Goal: Information Seeking & Learning: Learn about a topic

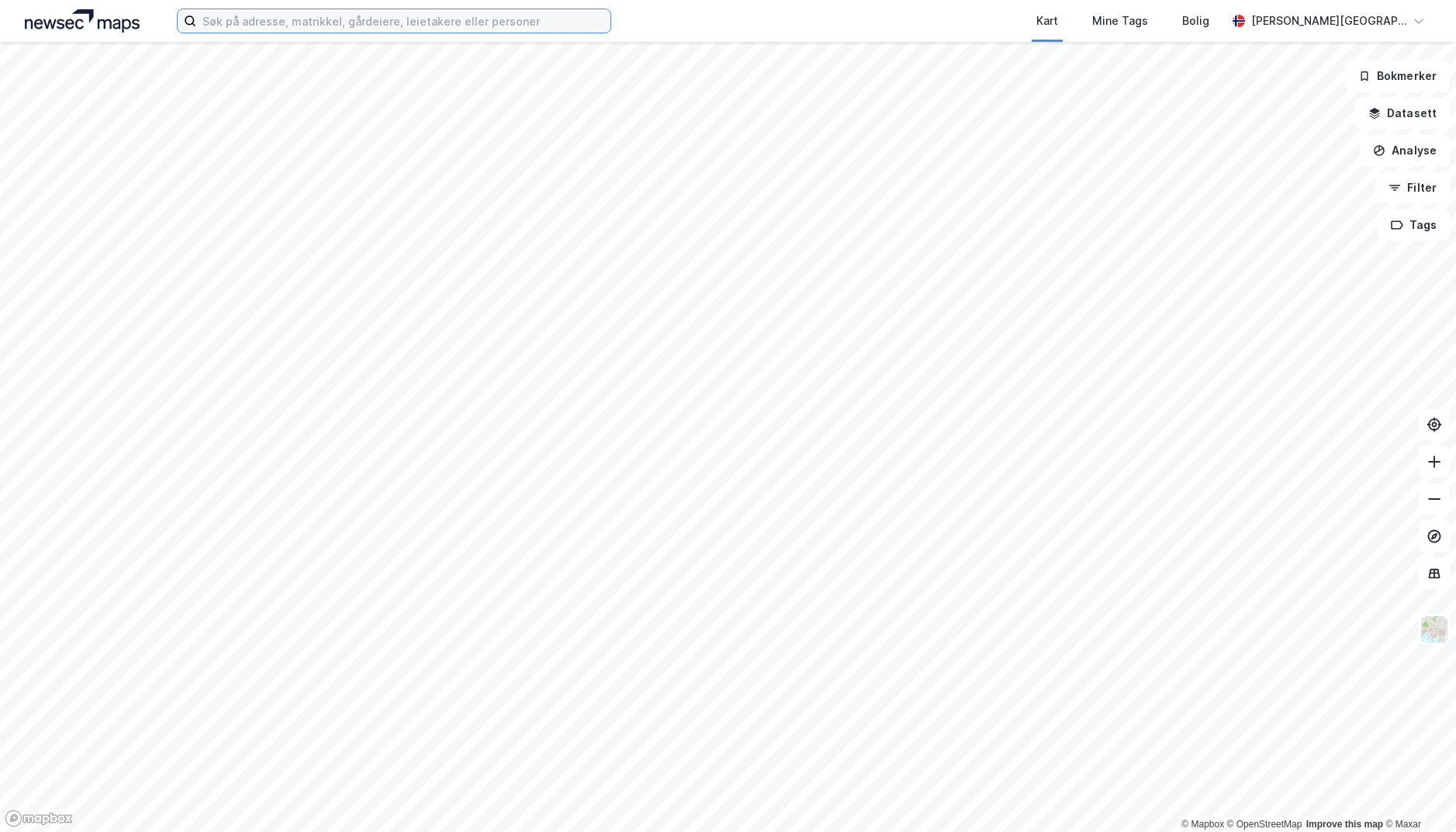
click at [266, 27] on input at bounding box center [403, 21] width 415 height 23
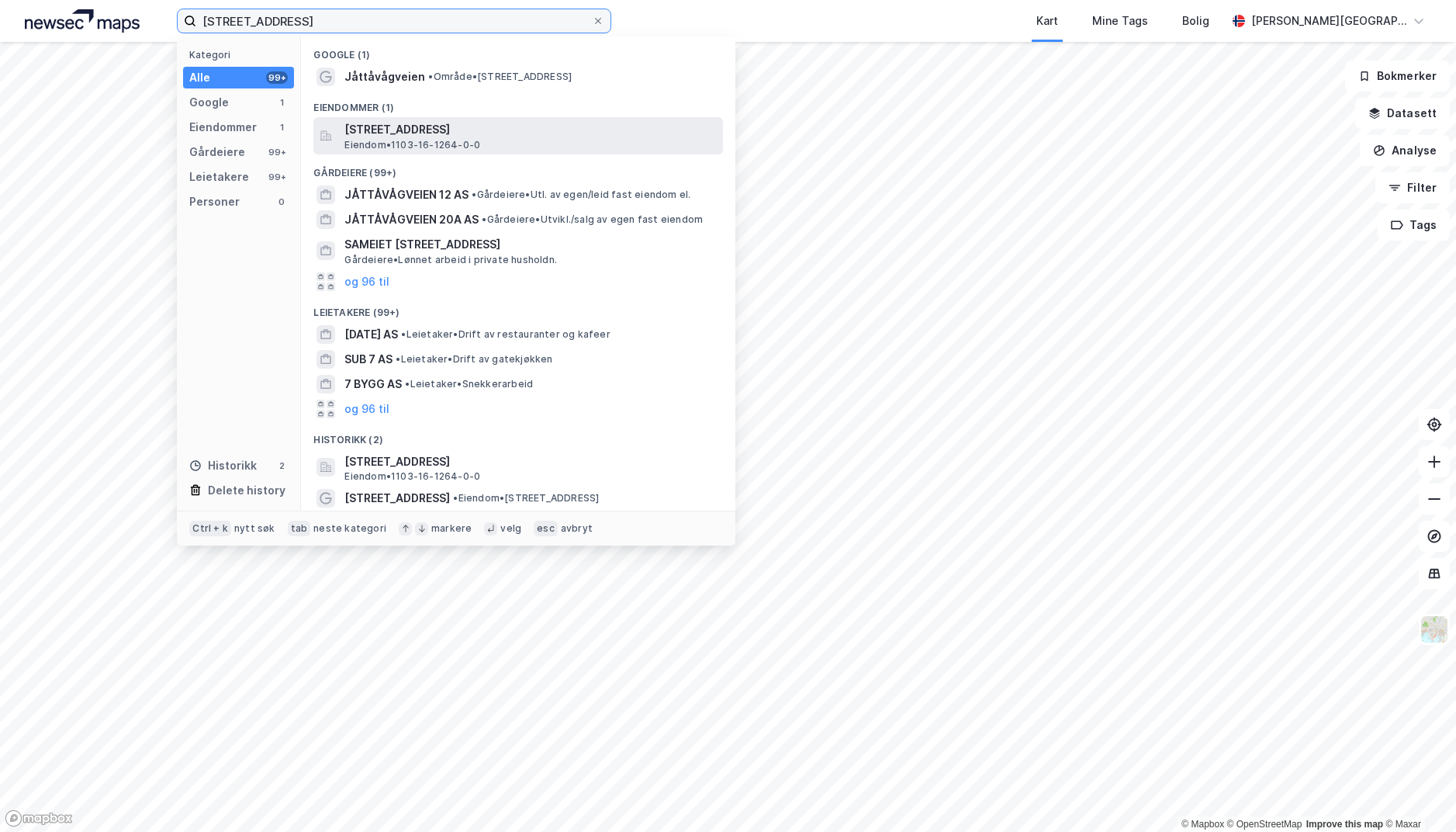
type input "[STREET_ADDRESS]"
click at [507, 139] on div "[STREET_ADDRESS], [GEOGRAPHIC_DATA] • 1103-16-1264-0-0" at bounding box center [532, 136] width 375 height 31
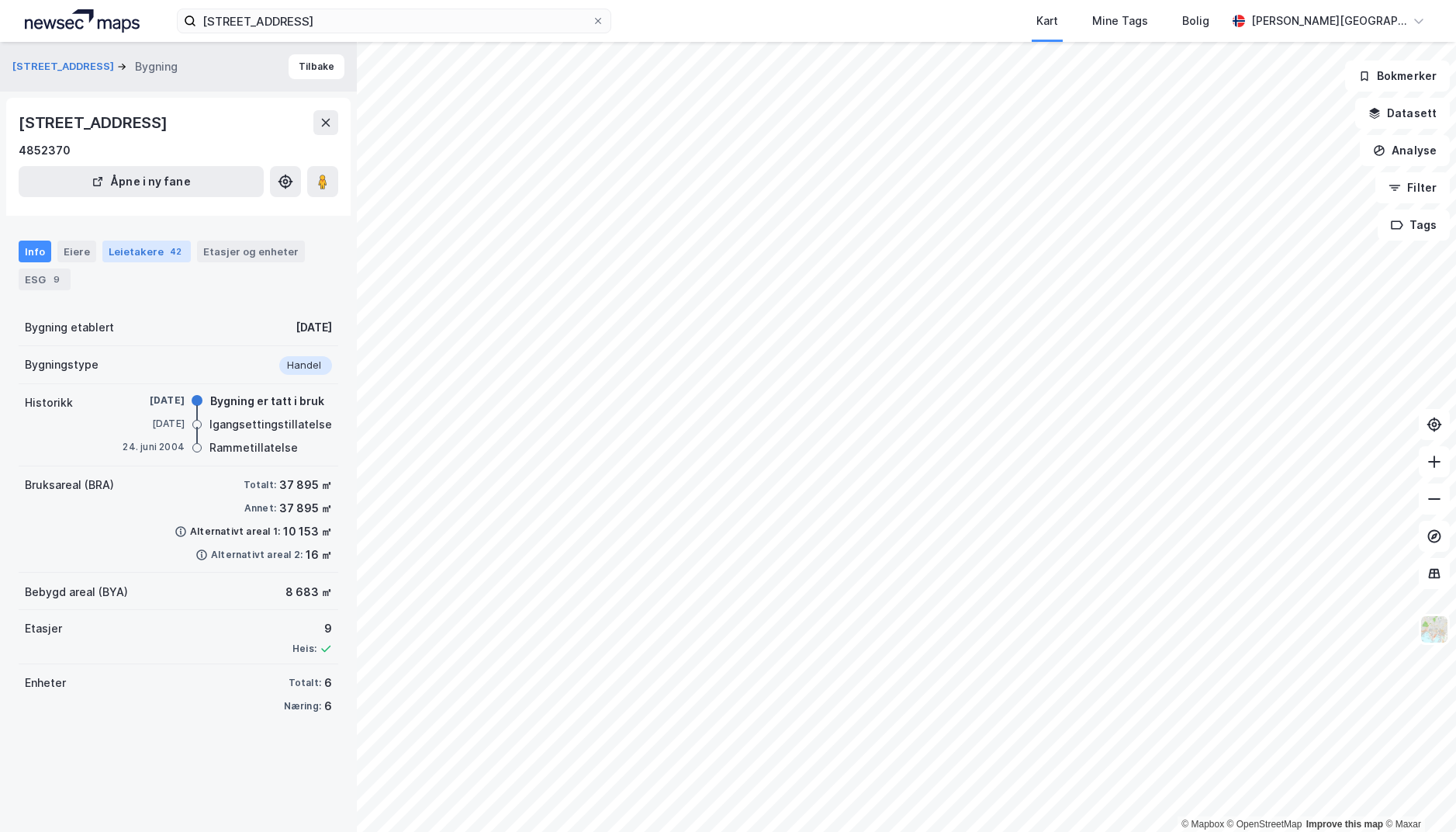
click at [134, 255] on div "Leietakere 42" at bounding box center [146, 251] width 89 height 22
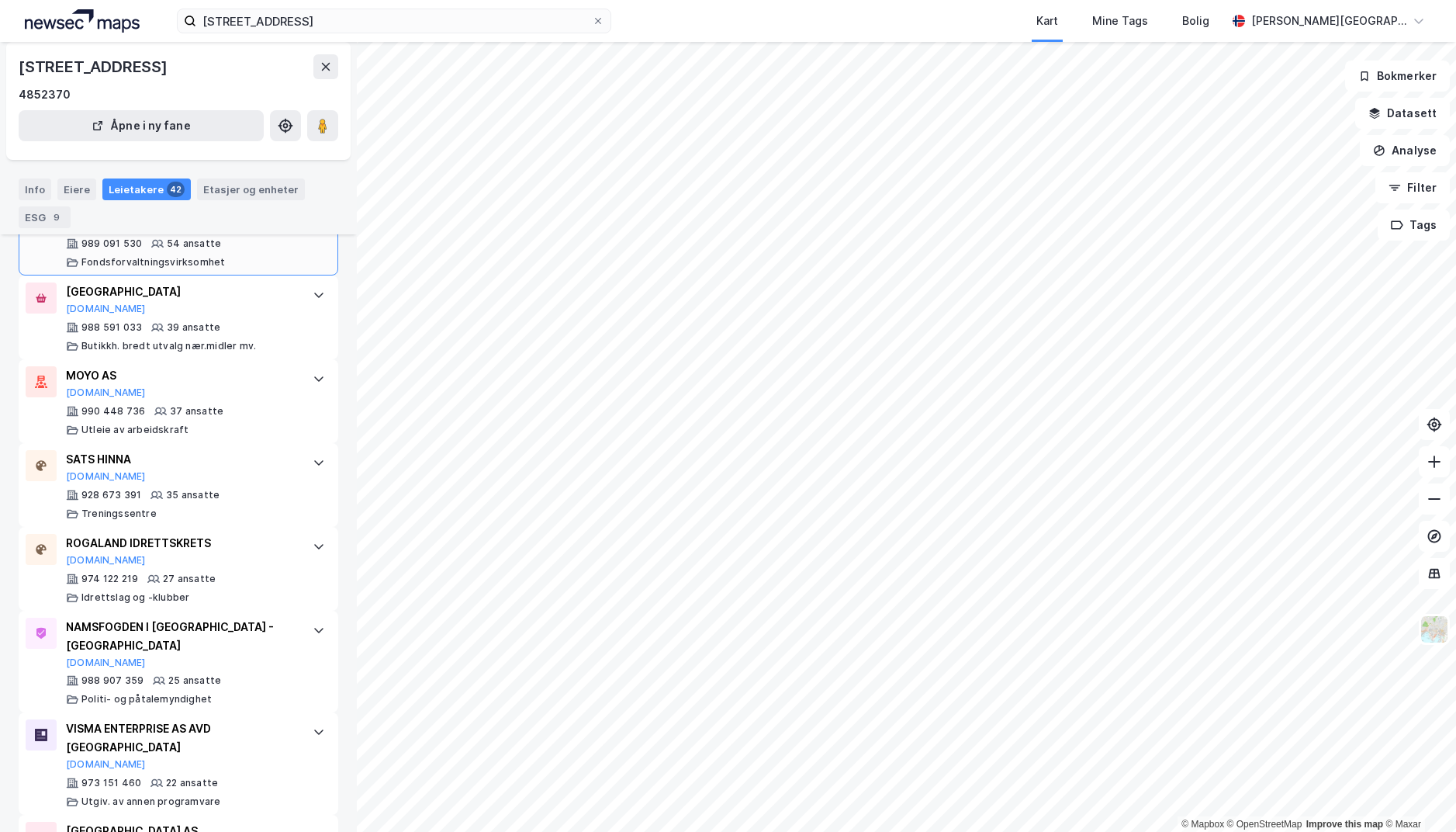
scroll to position [698, 0]
